Goal: Find specific page/section: Find specific page/section

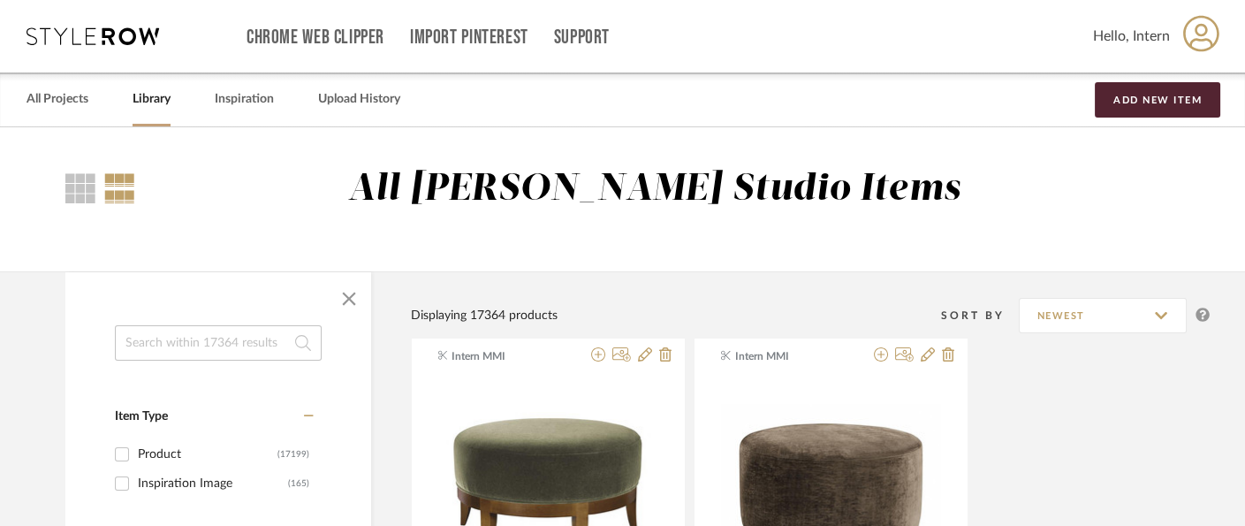
click at [162, 93] on link "Library" at bounding box center [152, 99] width 38 height 24
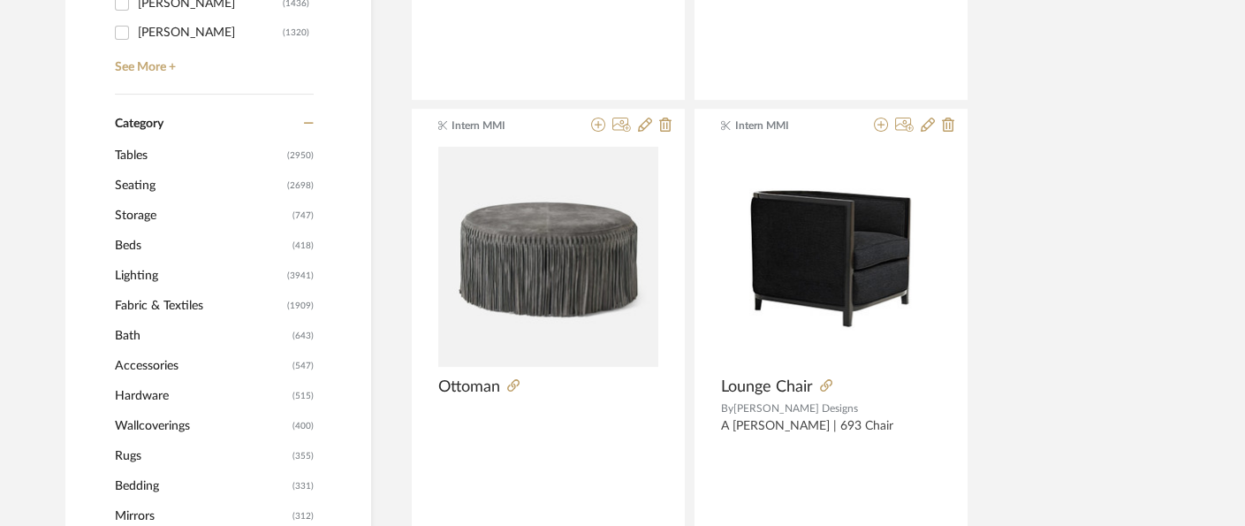
scroll to position [686, 0]
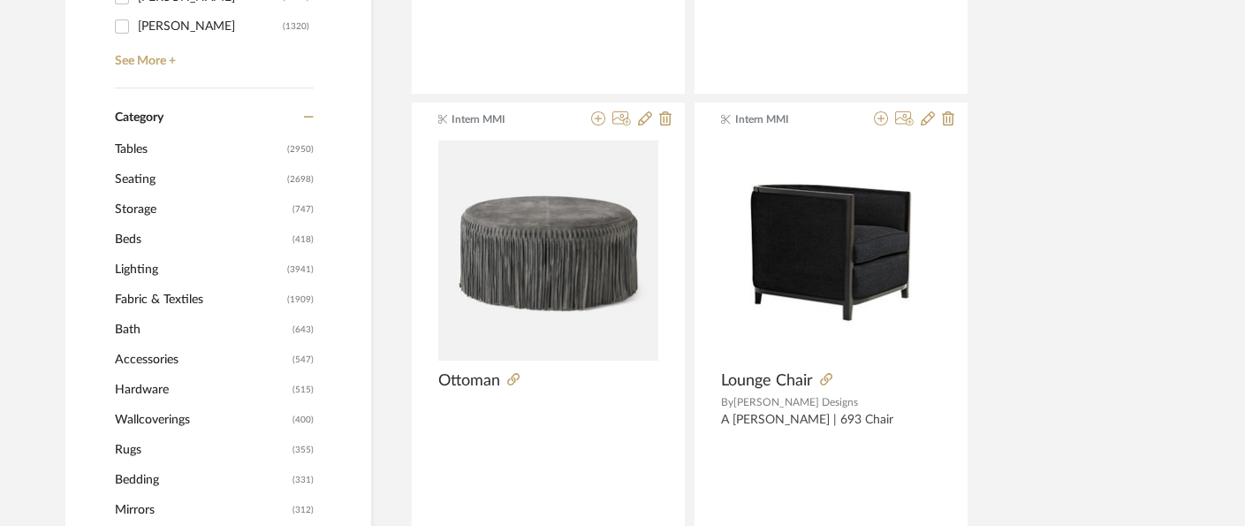
click at [136, 148] on span "Tables" at bounding box center [199, 149] width 168 height 30
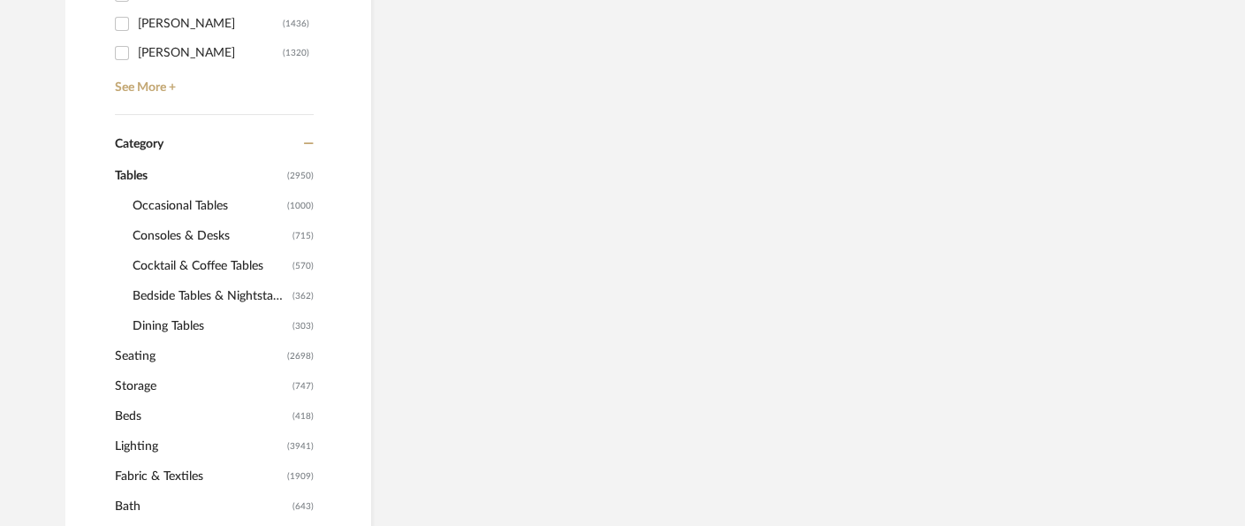
scroll to position [713, 0]
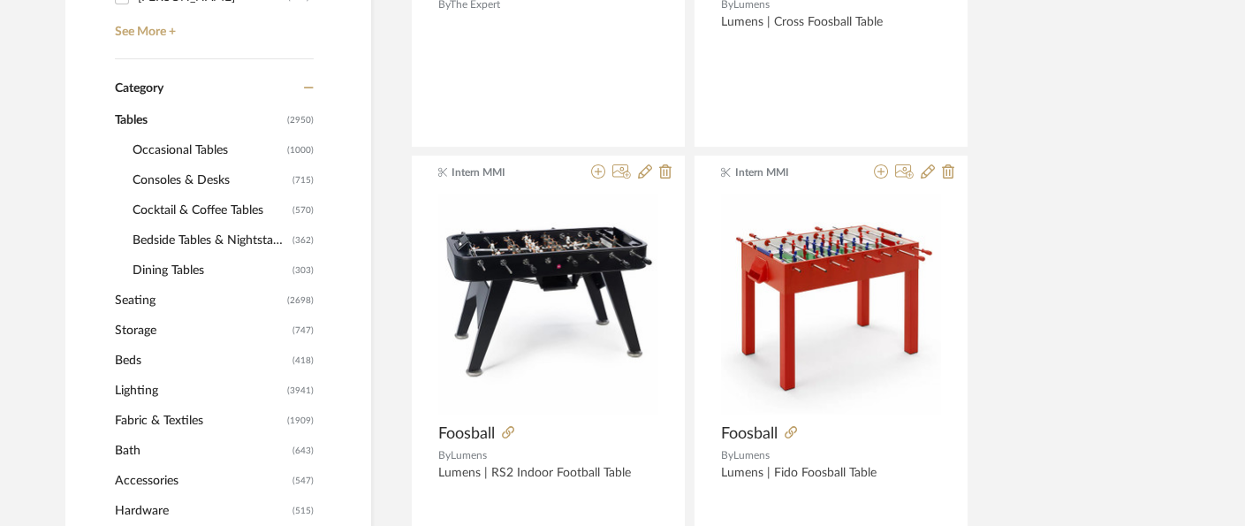
click at [174, 151] on span "Occasional Tables" at bounding box center [208, 150] width 150 height 30
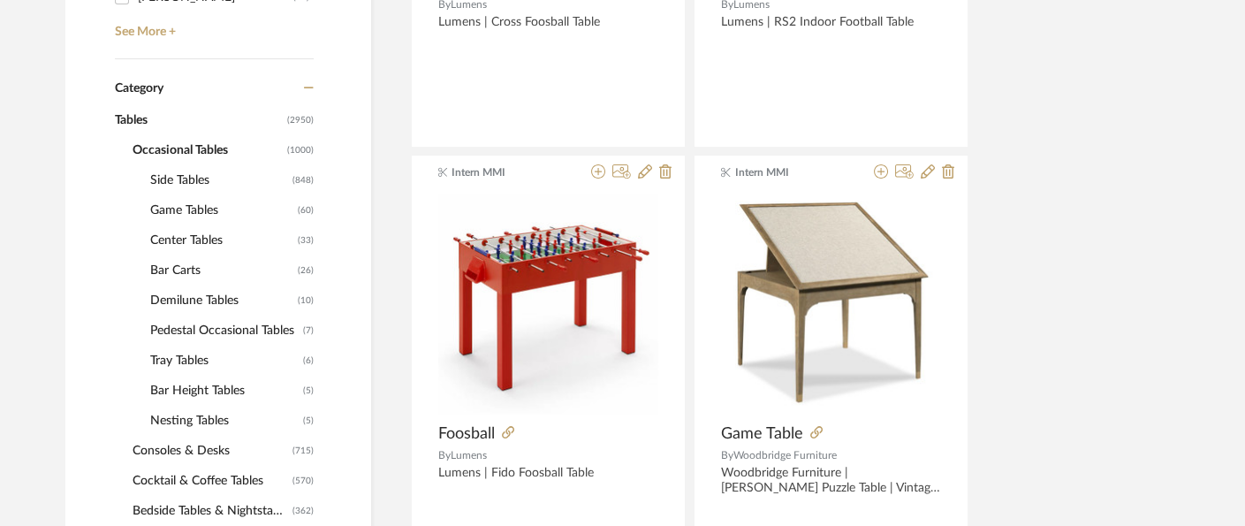
click at [216, 323] on span "Pedestal Occasional Tables" at bounding box center [224, 330] width 148 height 30
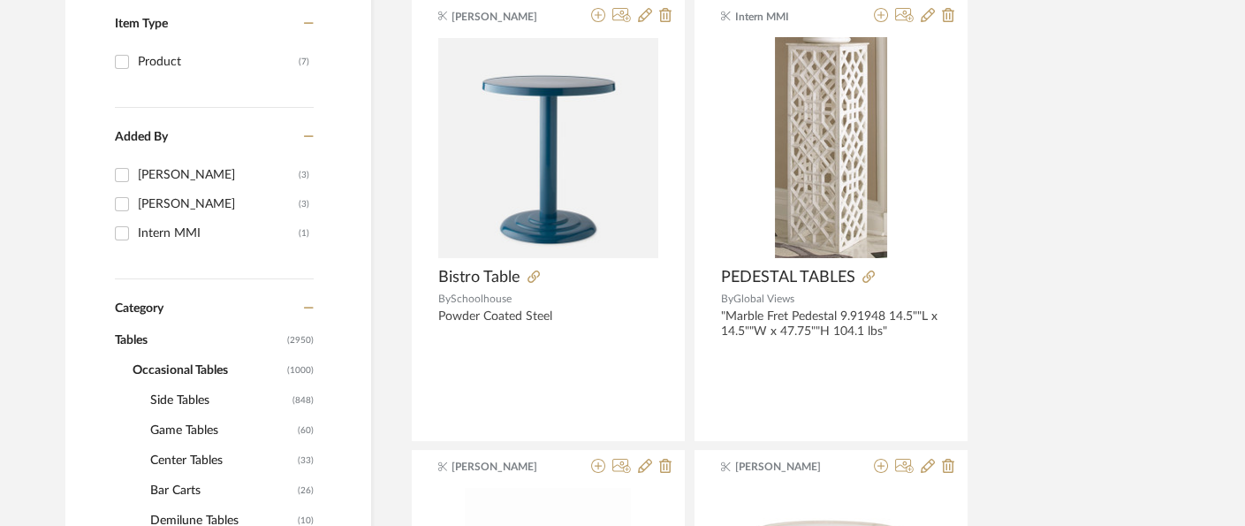
scroll to position [713, 0]
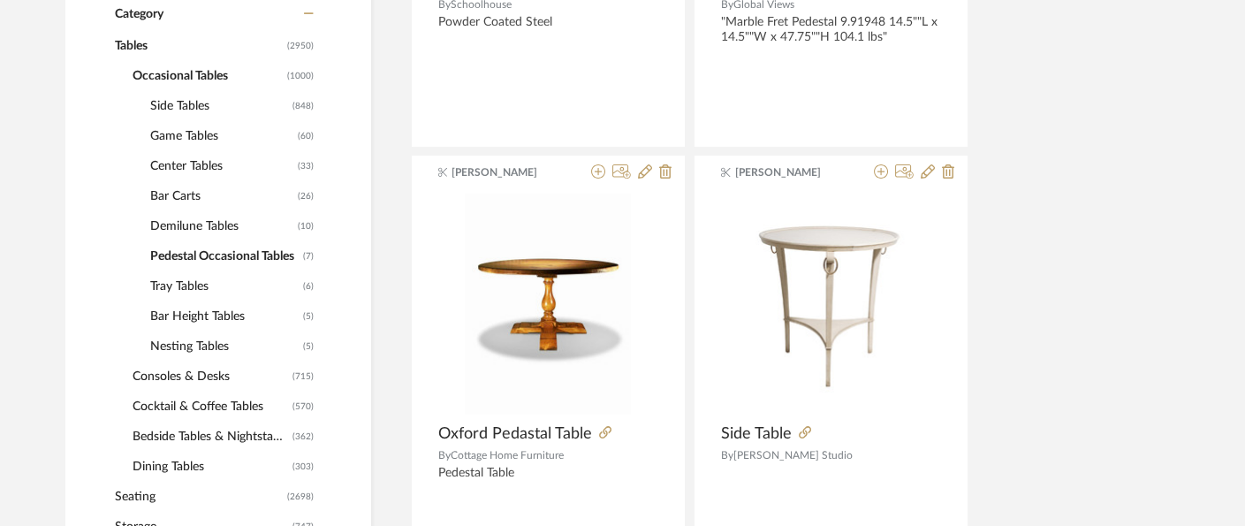
click at [180, 99] on span "Side Tables" at bounding box center [219, 106] width 138 height 30
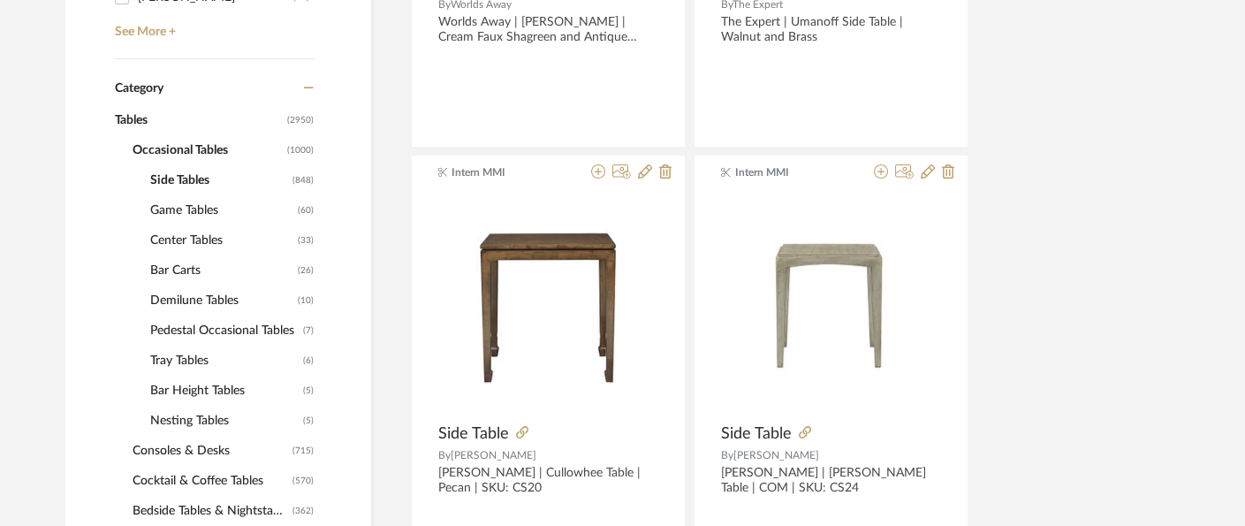
scroll to position [787, 0]
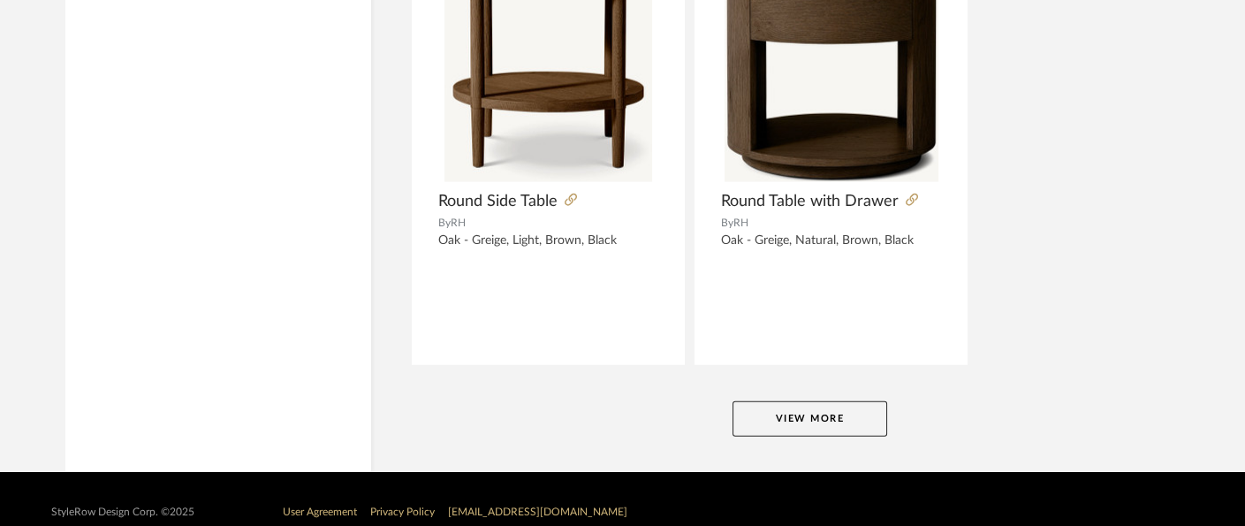
scroll to position [8194, 0]
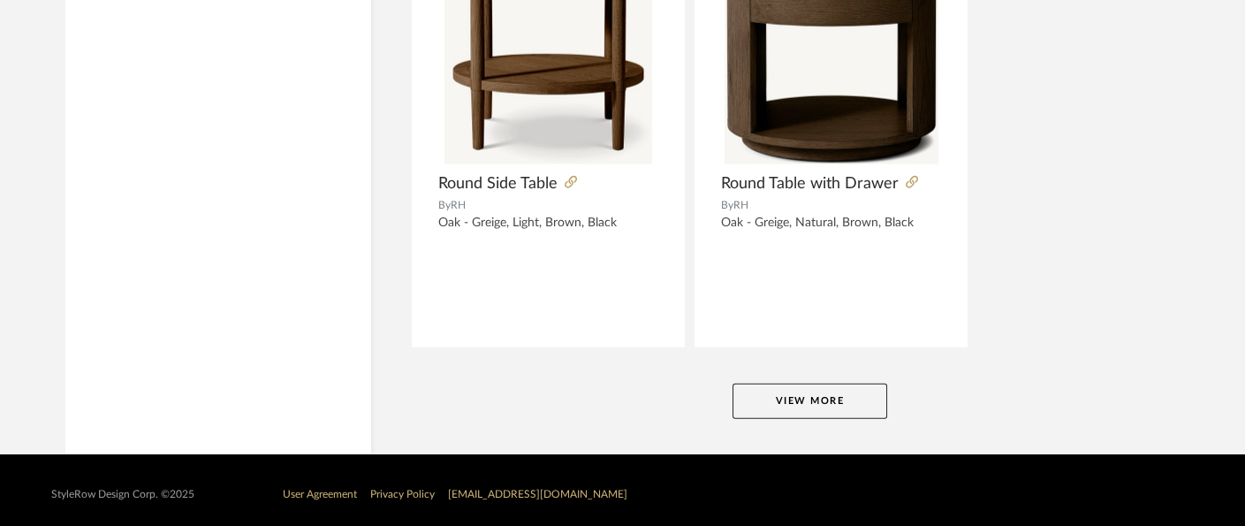
drag, startPoint x: 856, startPoint y: 396, endPoint x: 365, endPoint y: 365, distance: 492.2
click at [853, 398] on button "View More" at bounding box center [809, 400] width 155 height 35
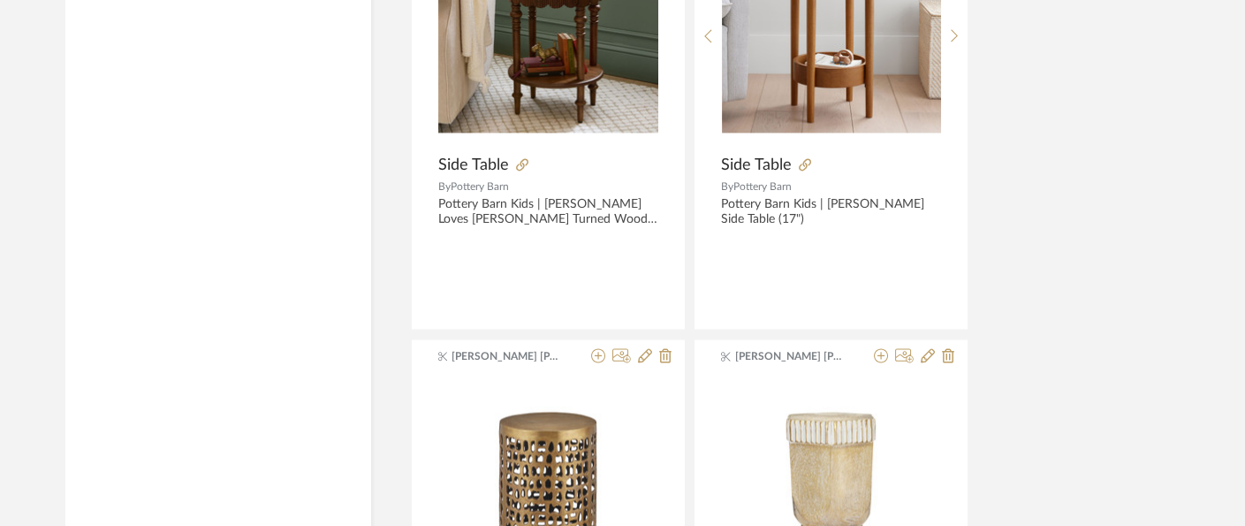
scroll to position [16047, 0]
